Goal: Information Seeking & Learning: Learn about a topic

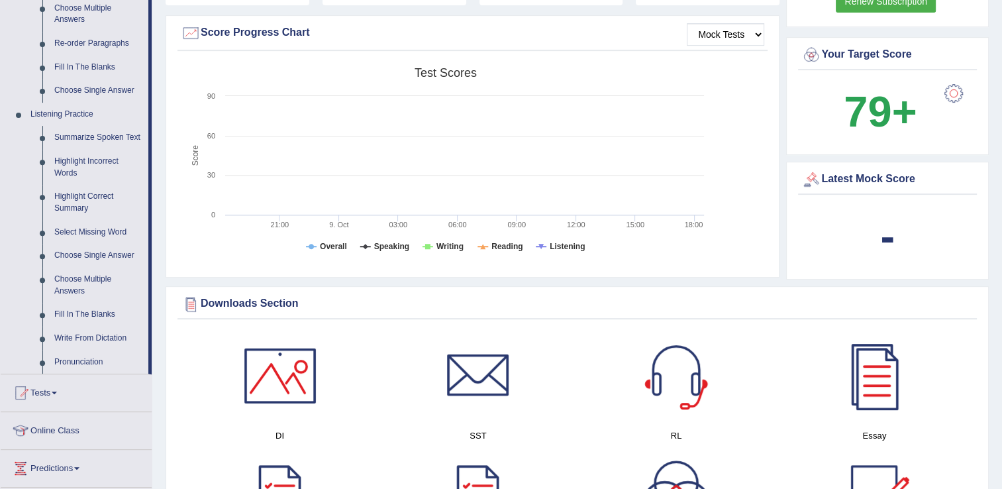
scroll to position [583, 0]
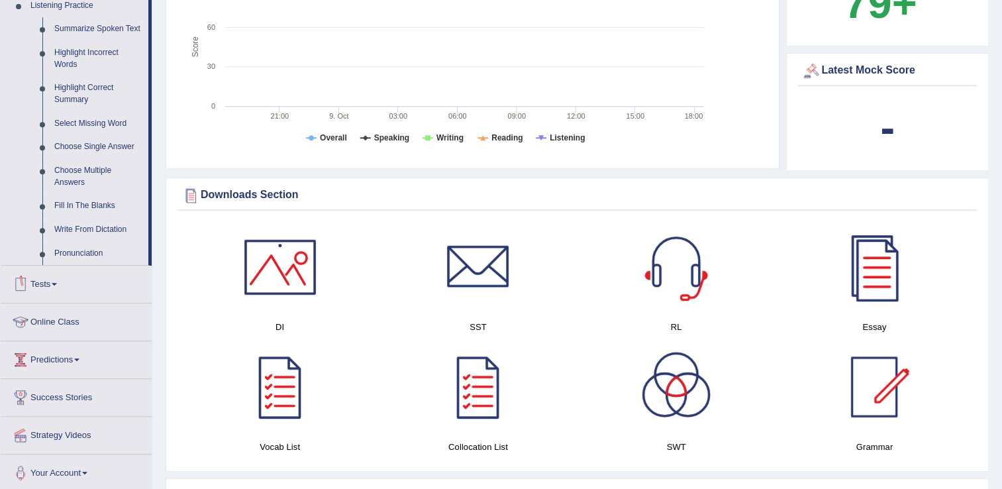
click at [68, 328] on link "Online Class" at bounding box center [76, 319] width 151 height 33
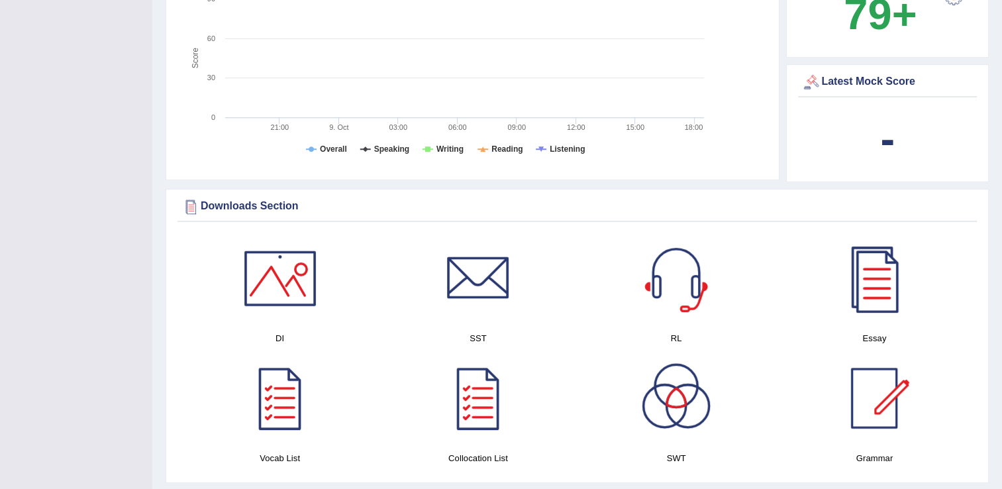
scroll to position [199, 0]
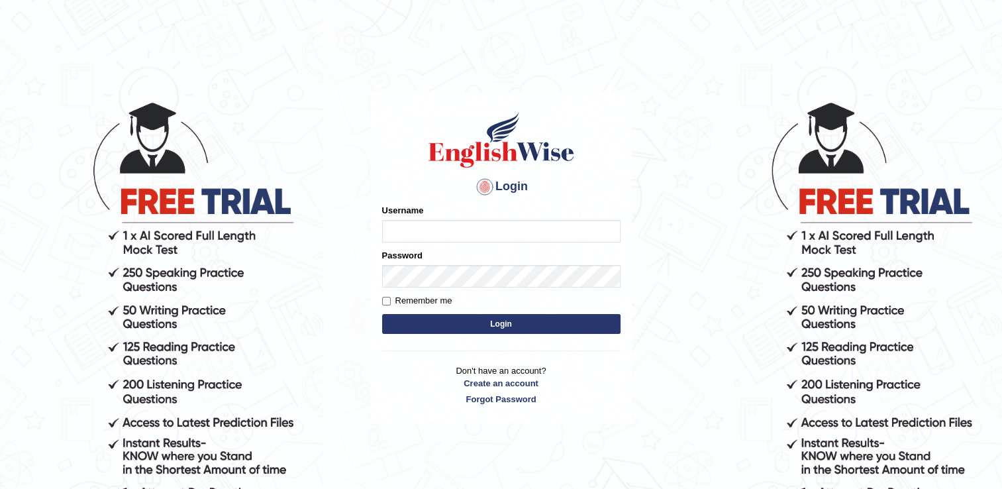
type input "mariyah25"
click at [441, 328] on button "Login" at bounding box center [501, 324] width 238 height 20
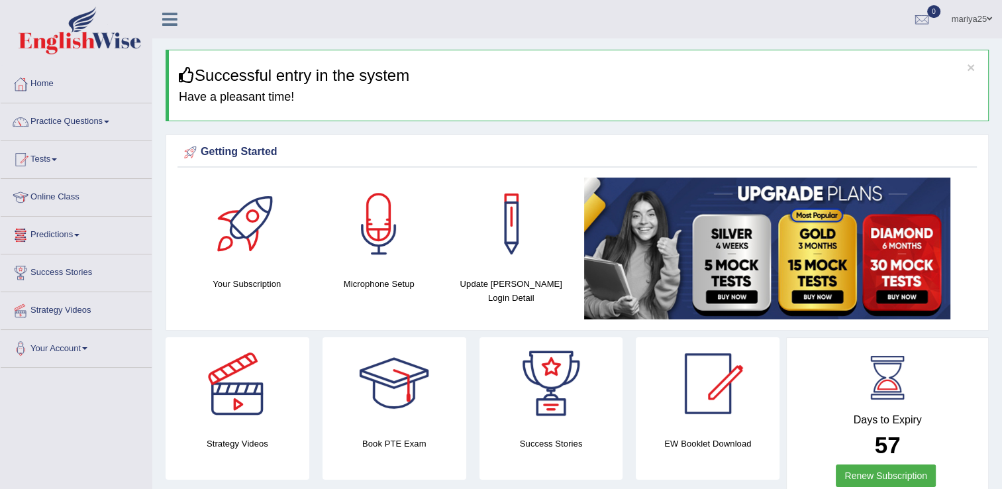
click at [68, 193] on link "Online Class" at bounding box center [76, 195] width 151 height 33
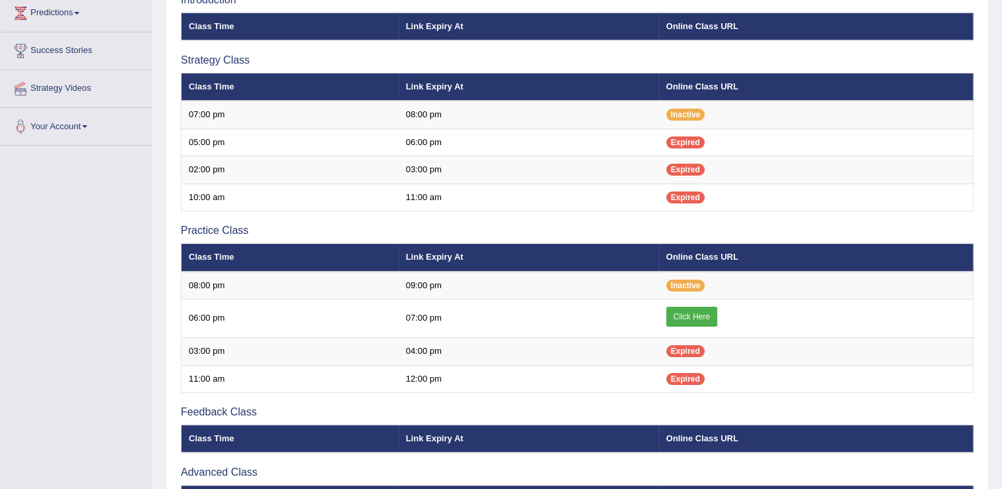
scroll to position [214, 0]
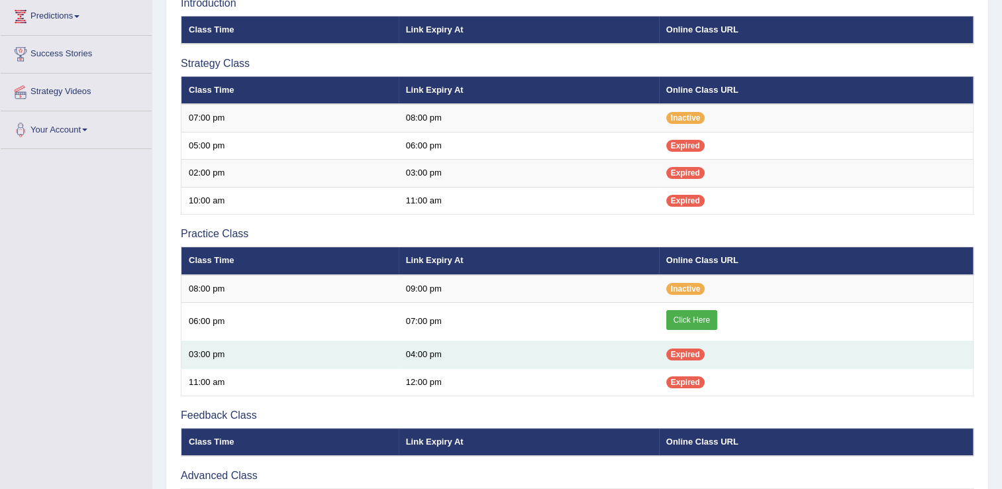
scroll to position [197, 0]
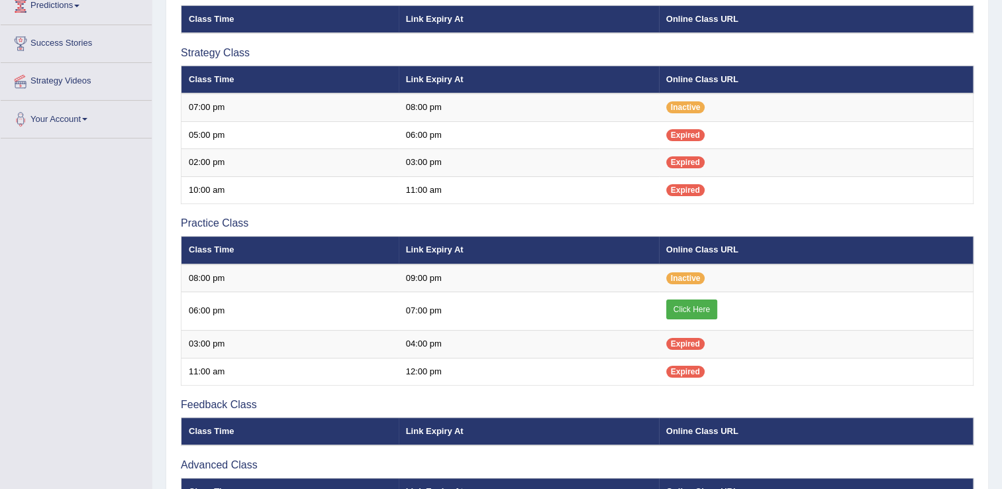
scroll to position [197, 0]
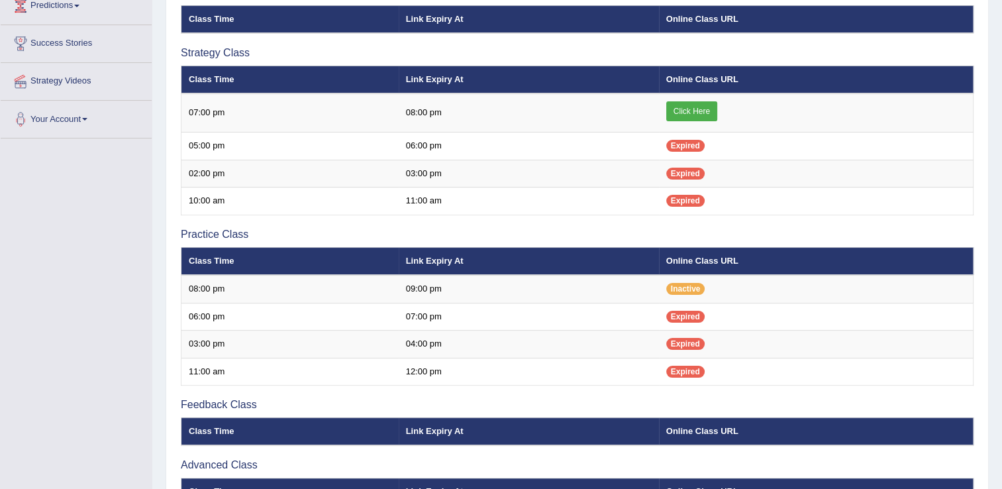
scroll to position [197, 0]
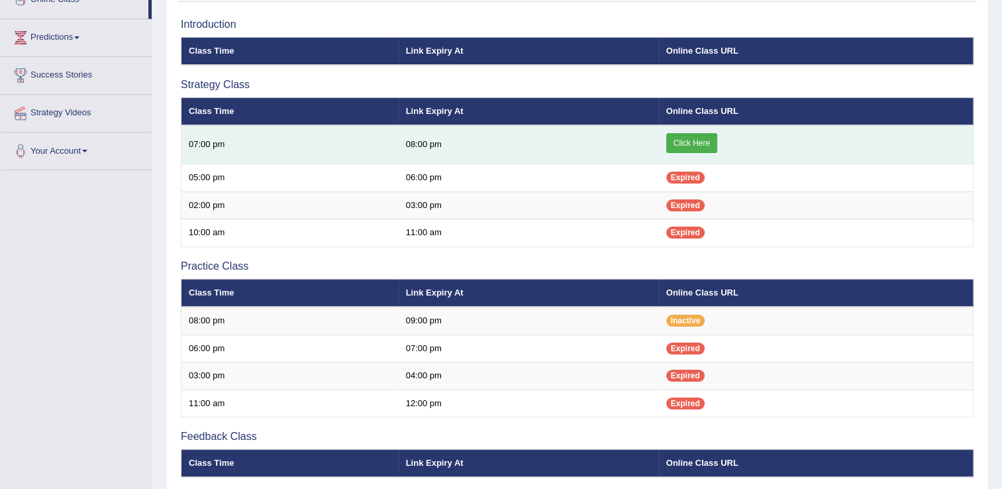
click at [705, 147] on link "Click Here" at bounding box center [691, 143] width 51 height 20
